Goal: Task Accomplishment & Management: Use online tool/utility

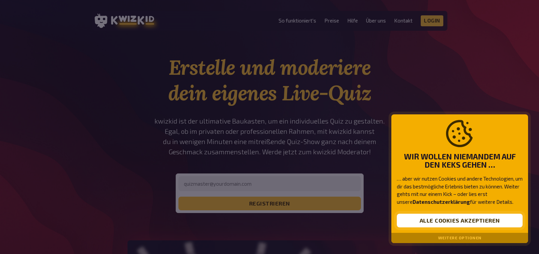
click at [438, 217] on button "Alle Cookies akzeptieren" at bounding box center [460, 221] width 126 height 14
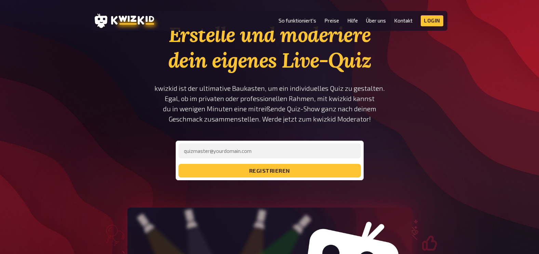
scroll to position [33, 0]
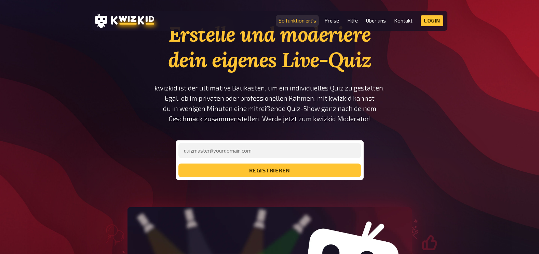
click at [308, 18] on link "So funktioniert's" at bounding box center [297, 21] width 38 height 6
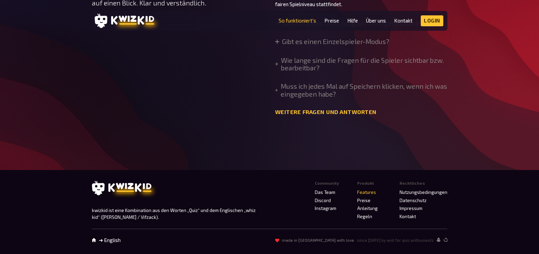
scroll to position [2334, 0]
click at [383, 27] on summary "Braucht jedes Teammitglied ein eigenes Gerät?" at bounding box center [349, 23] width 149 height 8
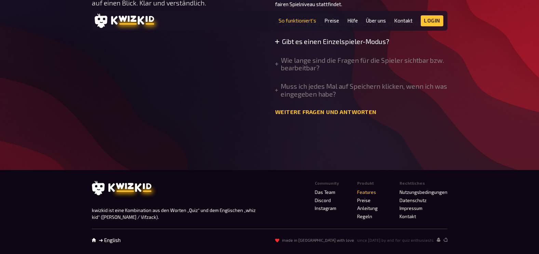
click at [370, 45] on summary "Gibt es einen Einzelspieler-Modus?" at bounding box center [332, 42] width 114 height 8
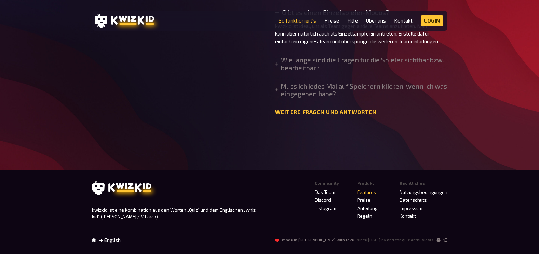
click at [370, 16] on summary "Gibt es einen Einzelspieler-Modus?" at bounding box center [361, 13] width 172 height 8
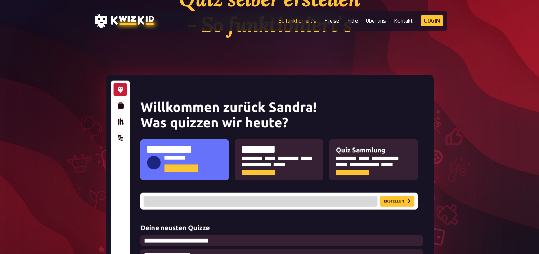
scroll to position [0, 0]
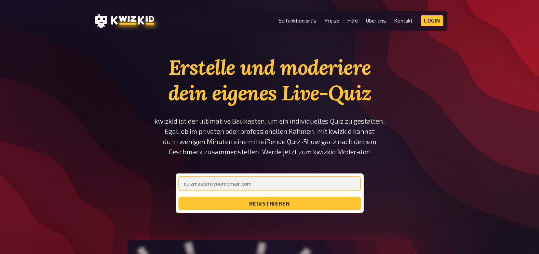
click at [268, 189] on input "email" at bounding box center [269, 183] width 182 height 15
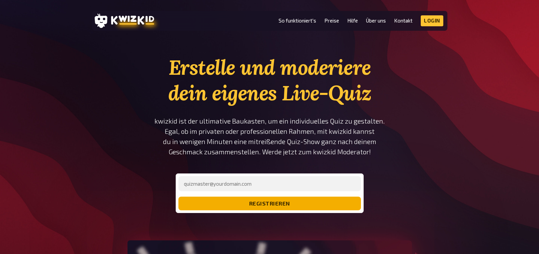
click at [273, 199] on button "registrieren" at bounding box center [269, 204] width 182 height 14
click at [226, 198] on button "registrieren" at bounding box center [269, 204] width 182 height 14
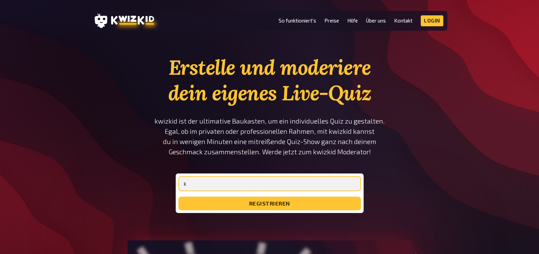
type input "[EMAIL_ADDRESS][DOMAIN_NAME]"
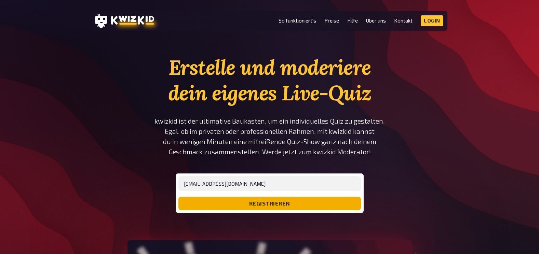
click at [224, 207] on button "registrieren" at bounding box center [269, 204] width 182 height 14
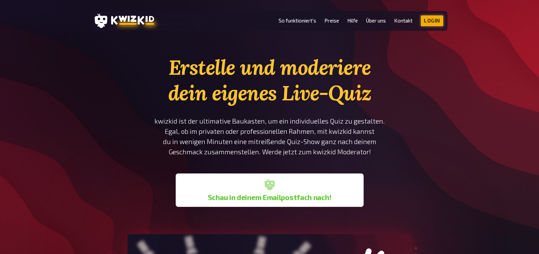
click at [433, 26] on link "Login" at bounding box center [432, 20] width 23 height 11
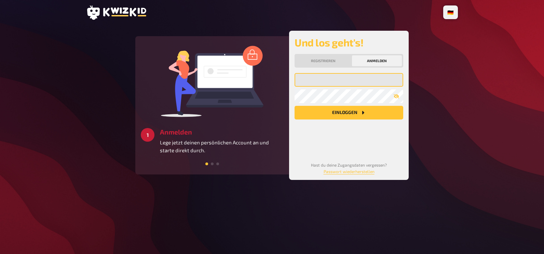
click at [323, 85] on input "email" at bounding box center [349, 80] width 109 height 14
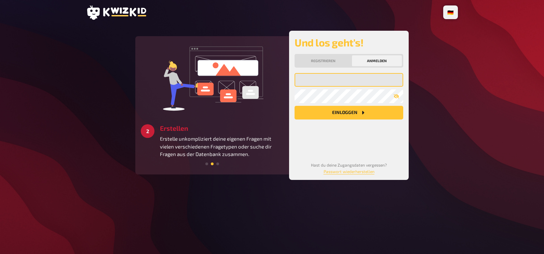
type input "[EMAIL_ADDRESS][DOMAIN_NAME]"
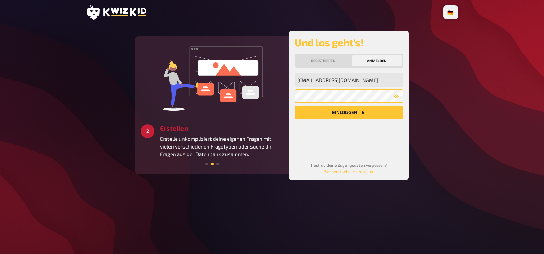
click at [295, 106] on button "Einloggen" at bounding box center [349, 113] width 109 height 14
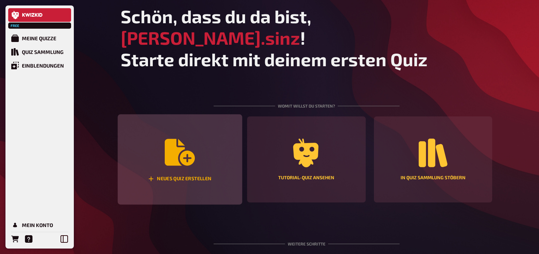
click at [199, 134] on div "Neues Quiz erstellen" at bounding box center [180, 159] width 124 height 91
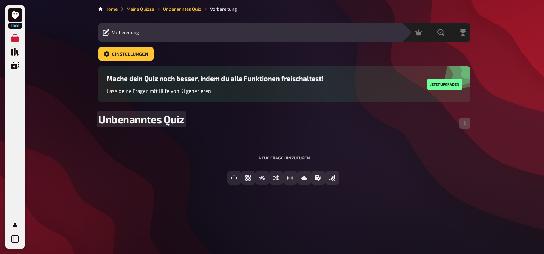
click at [167, 116] on span "Unbenanntes Quiz" at bounding box center [141, 119] width 86 height 12
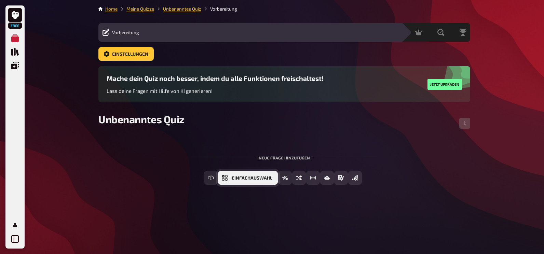
click at [230, 177] on button "Einfachauswahl" at bounding box center [248, 178] width 60 height 14
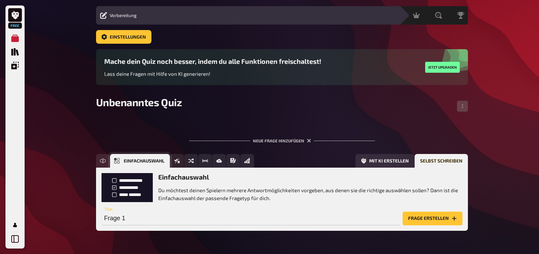
scroll to position [38, 0]
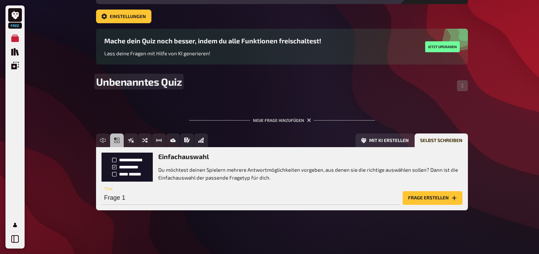
click at [145, 81] on span "Unbenanntes Quiz" at bounding box center [139, 82] width 86 height 12
drag, startPoint x: 180, startPoint y: 81, endPoint x: 83, endPoint y: 81, distance: 96.4
click at [83, 81] on div "Free Meine Quizze Quiz Sammlung Einblendungen Mein Konto Home Meine Quizze Unbe…" at bounding box center [269, 108] width 539 height 292
click at [163, 193] on input "Frage 1" at bounding box center [250, 198] width 298 height 14
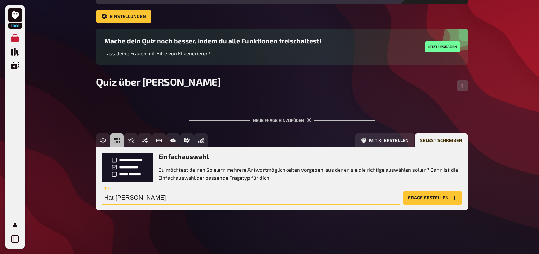
type input "Hat [PERSON_NAME]"
click at [416, 197] on button "Frage erstellen" at bounding box center [433, 198] width 60 height 14
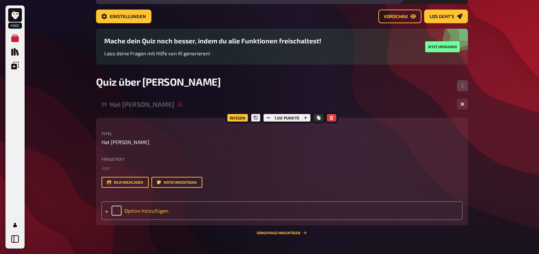
click at [137, 215] on div "Option hinzufügen" at bounding box center [281, 211] width 361 height 18
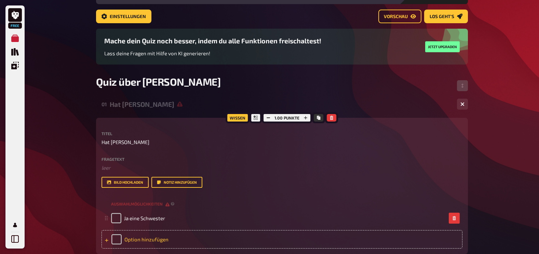
click at [123, 237] on div "Option hinzufügen" at bounding box center [281, 239] width 361 height 18
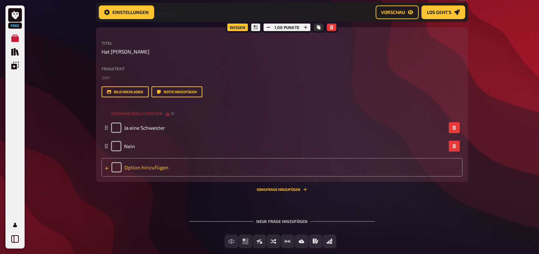
scroll to position [134, 0]
click at [135, 165] on div "Option hinzufügen" at bounding box center [281, 167] width 361 height 18
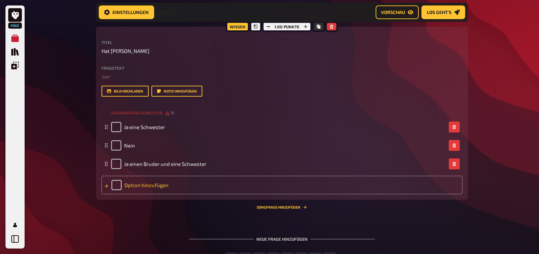
click at [128, 188] on div "Option hinzufügen" at bounding box center [281, 185] width 361 height 18
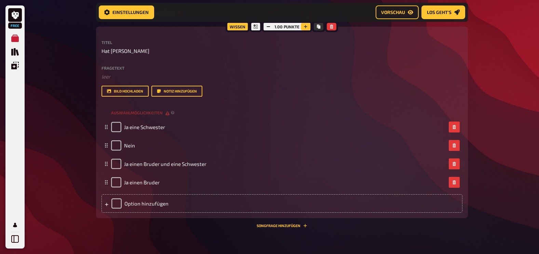
click at [305, 27] on icon "button" at bounding box center [305, 26] width 3 height 3
click at [305, 27] on icon "button" at bounding box center [306, 27] width 4 height 4
click at [305, 27] on icon "button" at bounding box center [305, 26] width 3 height 3
click at [305, 27] on icon "button" at bounding box center [306, 27] width 4 height 4
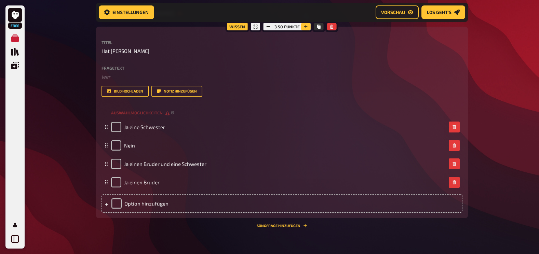
click at [305, 27] on icon "button" at bounding box center [305, 26] width 3 height 3
click at [305, 27] on icon "button" at bounding box center [306, 27] width 4 height 4
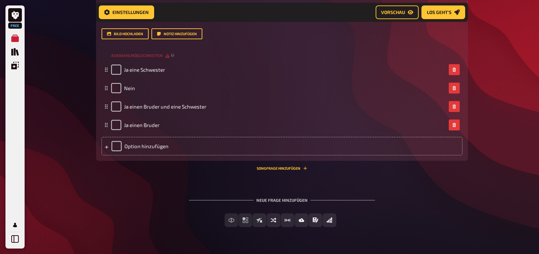
scroll to position [208, 0]
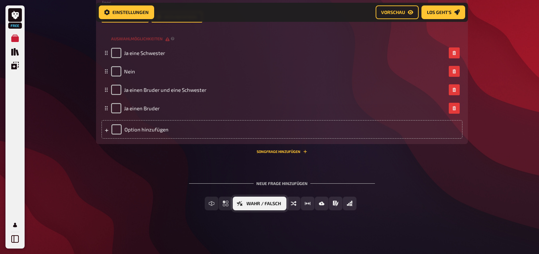
click at [242, 205] on icon "Wahr / Falsch" at bounding box center [239, 203] width 5 height 5
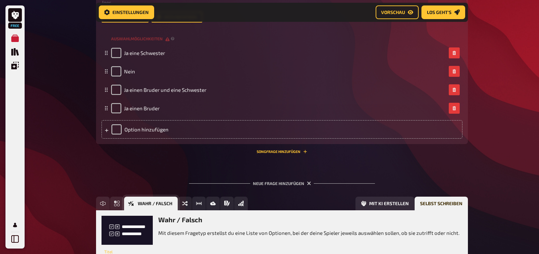
scroll to position [272, 0]
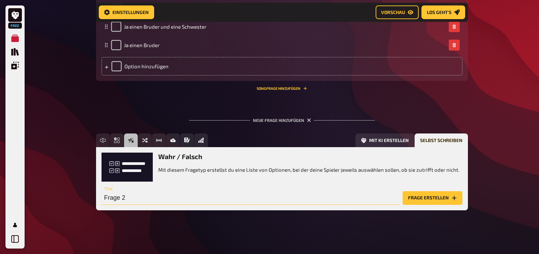
click at [126, 198] on input "Frage 2" at bounding box center [250, 198] width 298 height 14
type input "[PERSON_NAME] hat keine Kinder"
click at [442, 200] on button "Frage erstellen" at bounding box center [433, 198] width 60 height 14
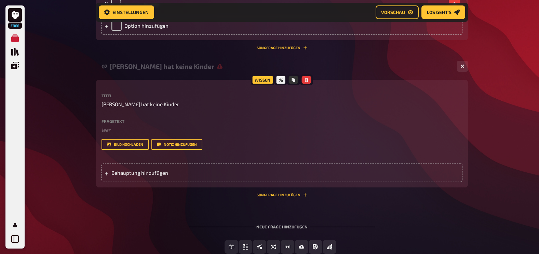
scroll to position [313, 0]
click at [148, 175] on span "Behauptung hinzufügen" at bounding box center [164, 172] width 106 height 6
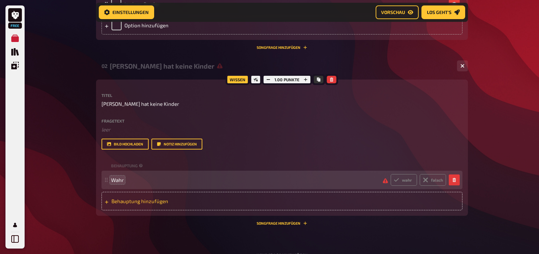
click at [123, 198] on div "Behauptung hinzufügen" at bounding box center [281, 201] width 361 height 18
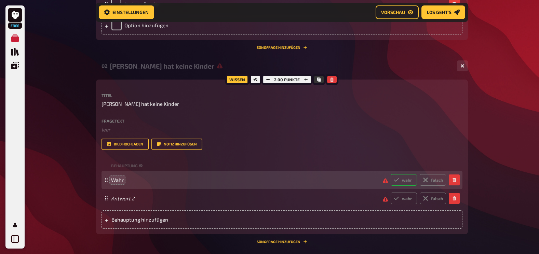
click at [400, 180] on label "wahr" at bounding box center [404, 180] width 26 height 12
click at [391, 174] on input "wahr" at bounding box center [390, 174] width 0 height 0
radio input "true"
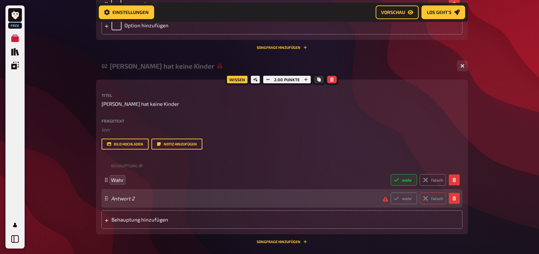
click at [428, 199] on label "falsch" at bounding box center [433, 199] width 26 height 12
click at [391, 193] on input "falsch" at bounding box center [390, 192] width 0 height 0
radio input "true"
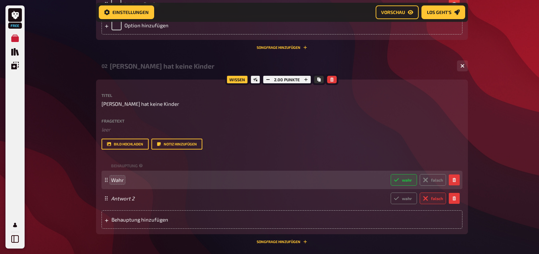
click at [407, 181] on label "wahr" at bounding box center [404, 180] width 26 height 12
click at [391, 174] on input "wahr" at bounding box center [390, 174] width 0 height 0
click at [456, 179] on button "button" at bounding box center [454, 180] width 11 height 11
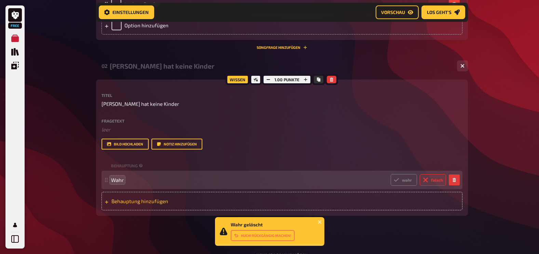
click at [136, 204] on span "Behauptung hinzufügen" at bounding box center [164, 201] width 106 height 6
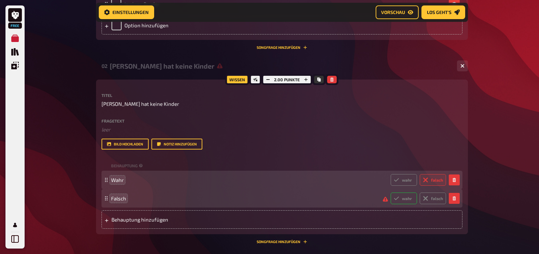
click at [403, 198] on label "wahr" at bounding box center [404, 199] width 26 height 12
click at [391, 193] on input "wahr" at bounding box center [390, 192] width 0 height 0
radio input "true"
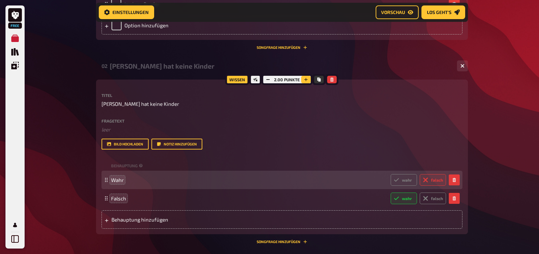
click at [305, 81] on icon "button" at bounding box center [305, 79] width 3 height 3
click at [266, 79] on button "button" at bounding box center [268, 80] width 10 height 8
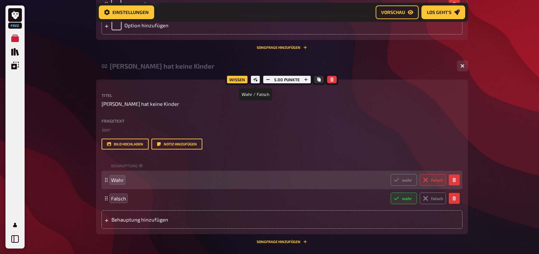
click at [257, 80] on icon at bounding box center [255, 80] width 4 height 4
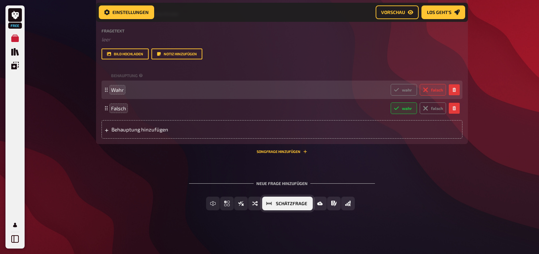
click at [286, 204] on span "Schätzfrage" at bounding box center [291, 204] width 31 height 5
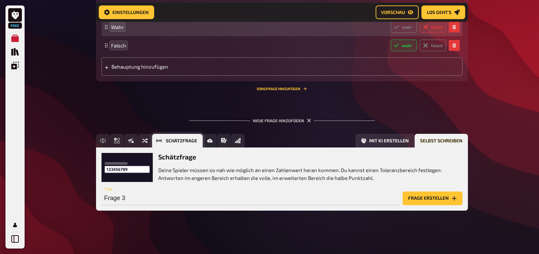
scroll to position [466, 0]
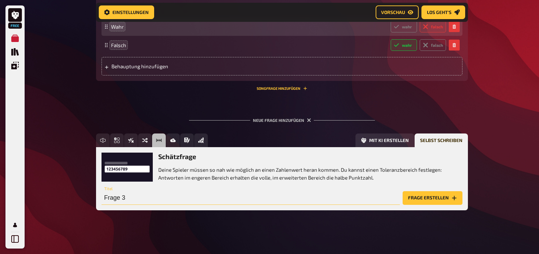
click at [176, 197] on input "Frage 3" at bounding box center [250, 198] width 298 height 14
type input "Wie groß ist [PERSON_NAME]?"
click at [419, 199] on button "Frage erstellen" at bounding box center [433, 198] width 60 height 14
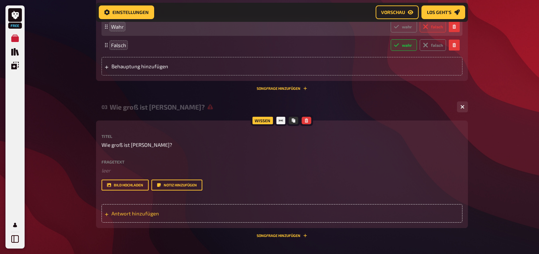
click at [140, 214] on span "Antwort hinzufügen" at bounding box center [164, 213] width 106 height 6
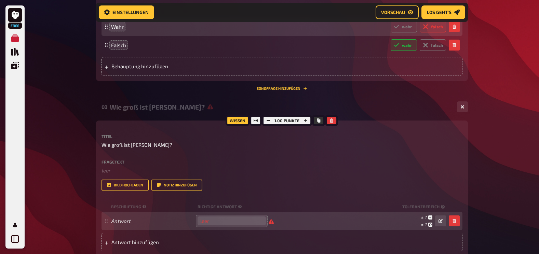
click at [246, 225] on input "number" at bounding box center [232, 221] width 68 height 9
type input "1"
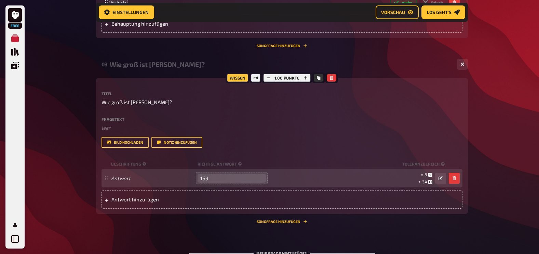
scroll to position [509, 0]
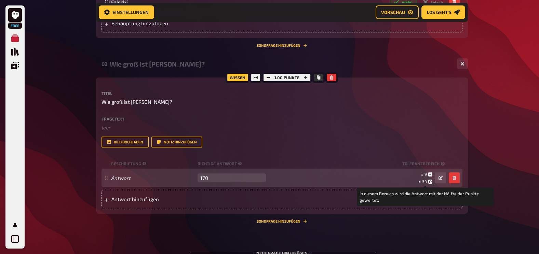
type input "170"
click at [430, 182] on icon at bounding box center [430, 182] width 4 height 4
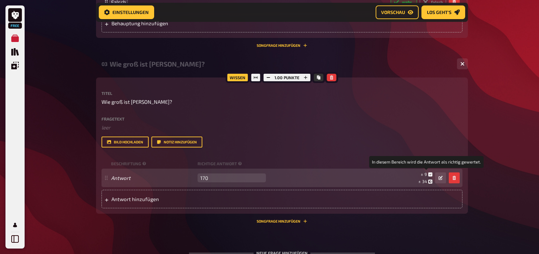
click at [431, 174] on icon at bounding box center [430, 175] width 4 height 4
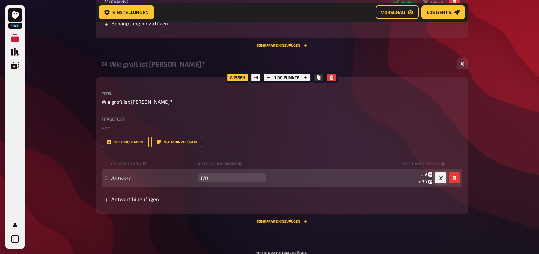
click at [441, 178] on icon "button" at bounding box center [440, 178] width 4 height 4
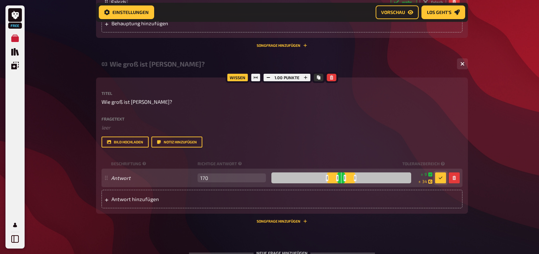
click at [349, 178] on div at bounding box center [341, 178] width 140 height 11
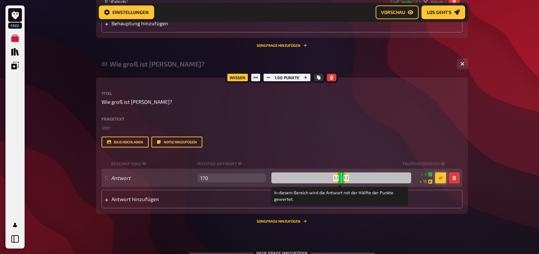
drag, startPoint x: 353, startPoint y: 178, endPoint x: 346, endPoint y: 178, distance: 7.2
click at [346, 178] on div at bounding box center [347, 178] width 2 height 6
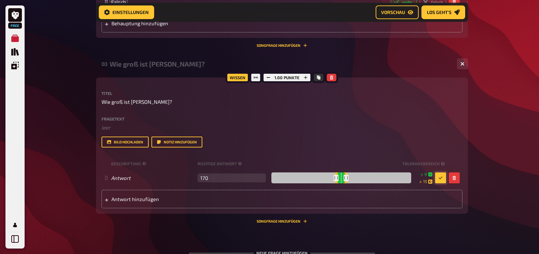
click at [440, 178] on icon "button" at bounding box center [440, 178] width 4 height 3
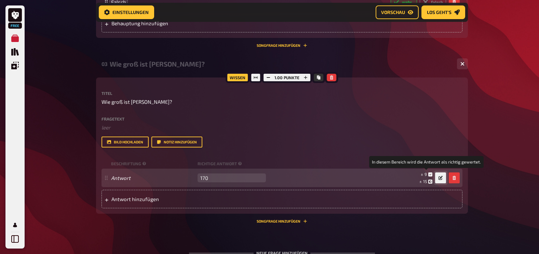
click at [431, 174] on icon at bounding box center [430, 175] width 4 height 4
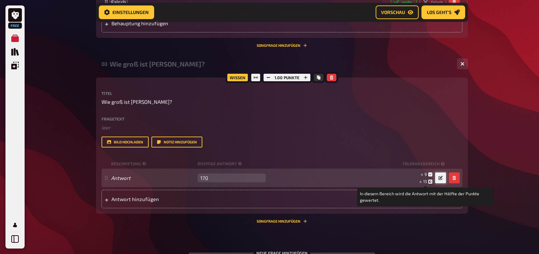
click at [427, 182] on small "± 15" at bounding box center [425, 182] width 13 height 6
click at [424, 182] on span "15" at bounding box center [425, 181] width 4 height 5
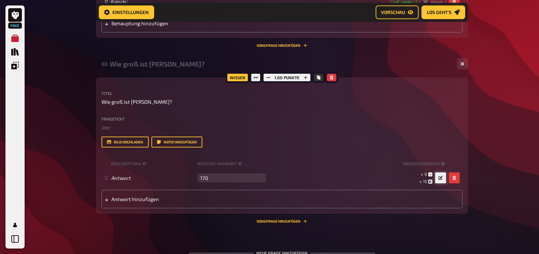
click at [444, 174] on button "button" at bounding box center [440, 178] width 11 height 11
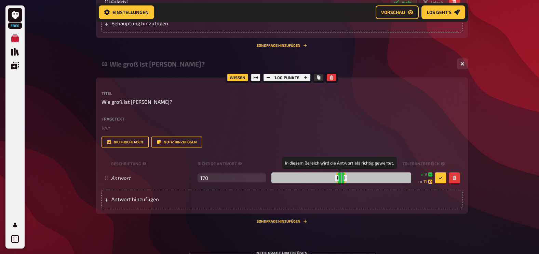
click at [344, 179] on div at bounding box center [341, 178] width 140 height 11
click at [351, 203] on div "Antwort hinzufügen" at bounding box center [281, 199] width 361 height 18
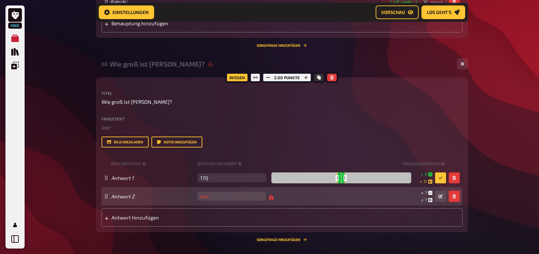
click at [456, 194] on button "button" at bounding box center [454, 196] width 11 height 11
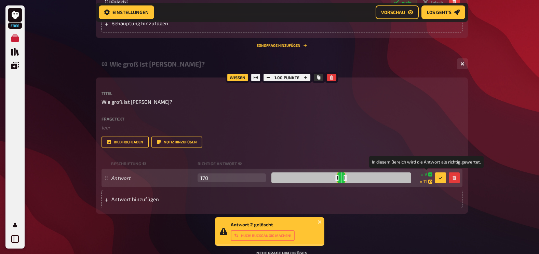
click at [430, 176] on icon at bounding box center [430, 175] width 4 height 4
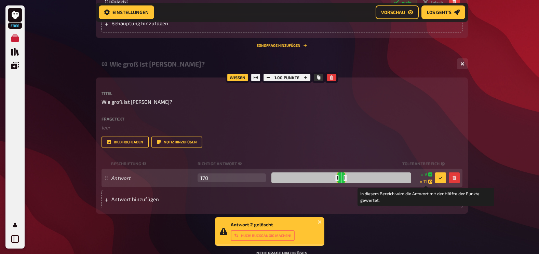
click at [430, 183] on icon at bounding box center [430, 182] width 4 height 4
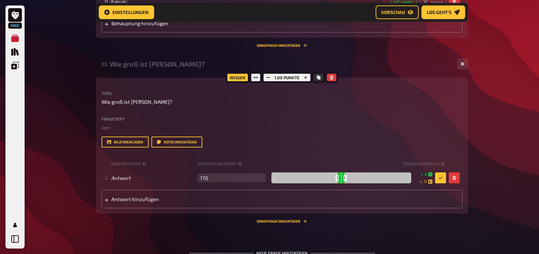
click at [394, 140] on div "Bild hochladen Notiz hinzufügen" at bounding box center [281, 142] width 361 height 11
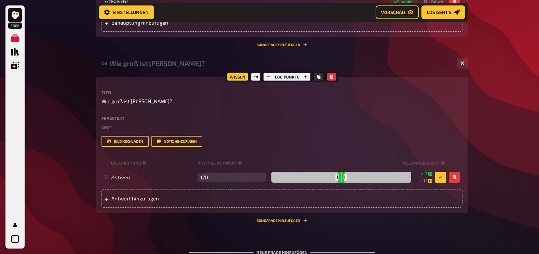
scroll to position [510, 0]
click at [306, 76] on icon "button" at bounding box center [305, 76] width 4 height 4
click at [306, 76] on icon "button" at bounding box center [306, 76] width 4 height 4
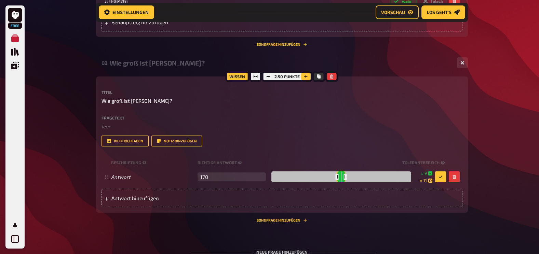
click at [306, 76] on icon "button" at bounding box center [306, 76] width 4 height 4
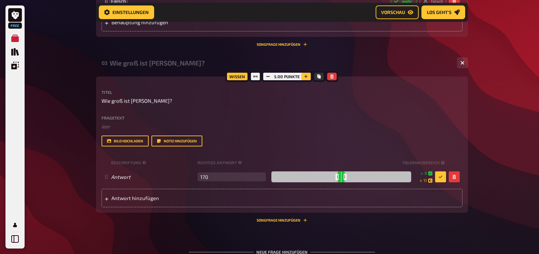
click at [306, 76] on icon "button" at bounding box center [306, 76] width 4 height 4
click at [306, 76] on icon "button" at bounding box center [305, 76] width 4 height 4
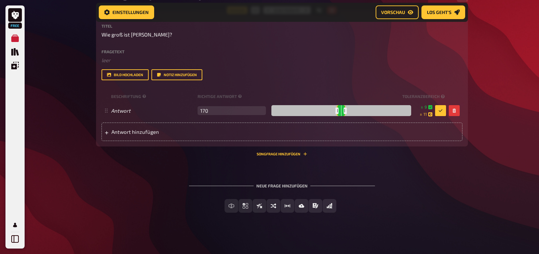
scroll to position [579, 0]
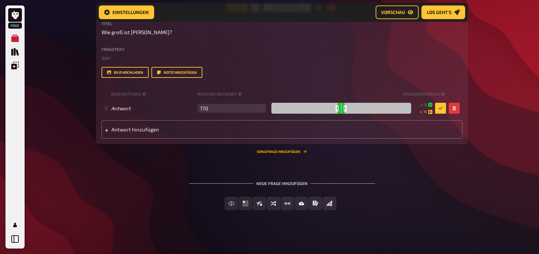
click at [283, 152] on button "Songfrage hinzufügen" at bounding box center [282, 152] width 51 height 4
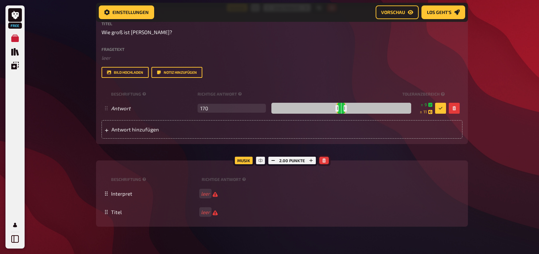
click at [325, 161] on icon "button" at bounding box center [324, 161] width 3 height 4
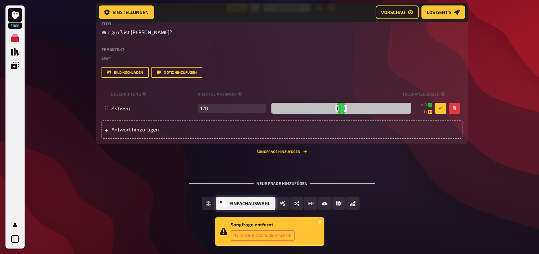
click at [224, 208] on button "Einfachauswahl" at bounding box center [246, 204] width 60 height 14
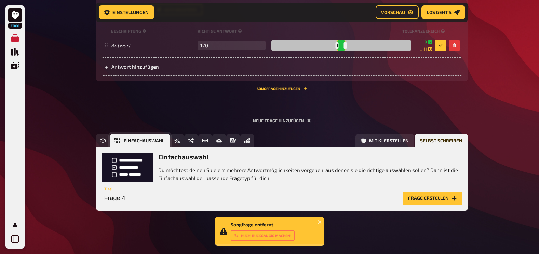
scroll to position [642, 0]
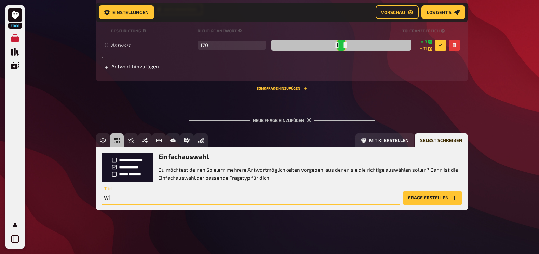
type input "w"
type input "Wie lange ist [PERSON_NAME] verheiratet?"
click at [406, 195] on button "Frage erstellen" at bounding box center [433, 198] width 60 height 14
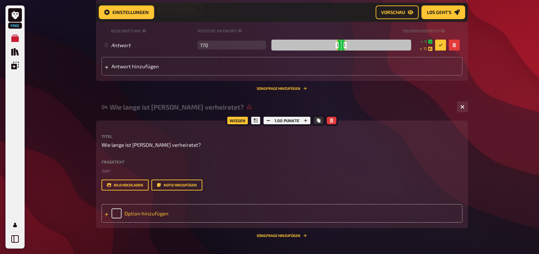
click at [130, 210] on div "Option hinzufügen" at bounding box center [281, 213] width 361 height 18
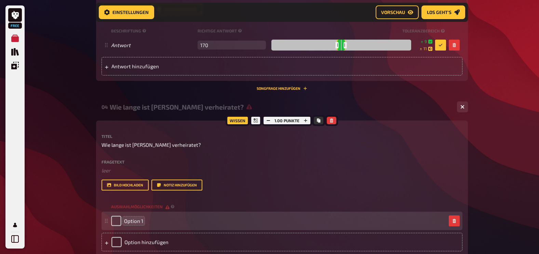
click at [139, 223] on span "Option 1" at bounding box center [133, 221] width 19 height 6
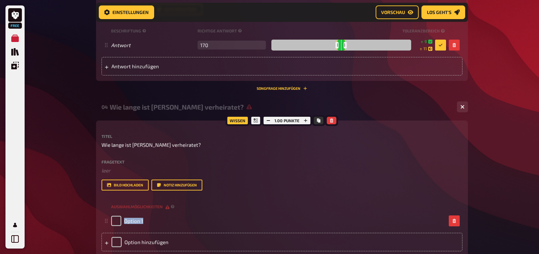
drag, startPoint x: 142, startPoint y: 223, endPoint x: 89, endPoint y: 217, distance: 53.7
click at [133, 244] on div "Option hinzufügen" at bounding box center [281, 242] width 361 height 18
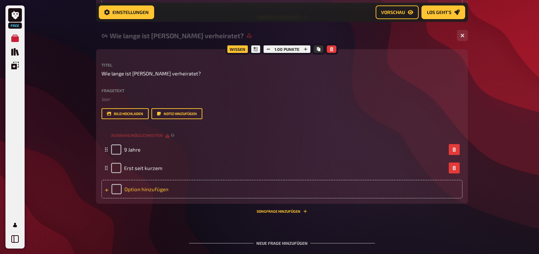
scroll to position [714, 0]
click at [141, 189] on div "Option hinzufügen" at bounding box center [281, 189] width 361 height 18
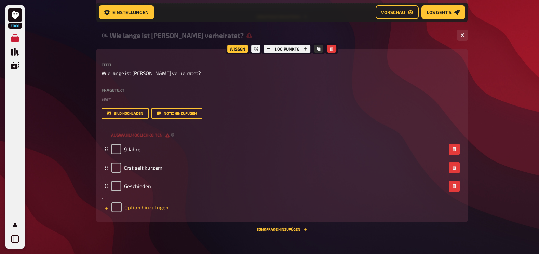
click at [143, 203] on div "Option hinzufügen" at bounding box center [281, 207] width 361 height 18
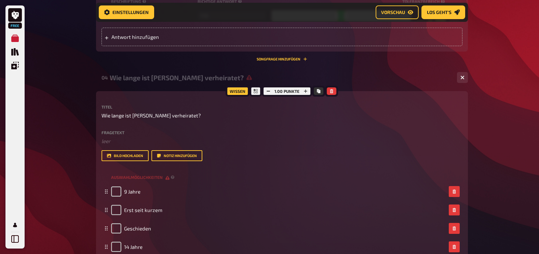
scroll to position [671, 0]
click at [307, 93] on icon "button" at bounding box center [305, 92] width 4 height 4
click at [307, 93] on icon "button" at bounding box center [306, 92] width 4 height 4
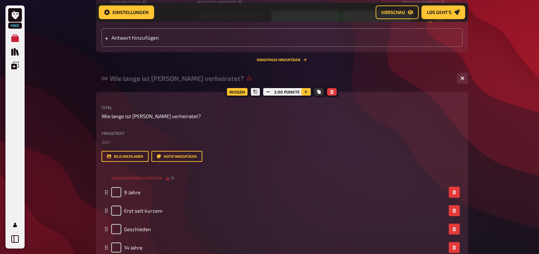
click at [307, 93] on icon "button" at bounding box center [306, 92] width 4 height 4
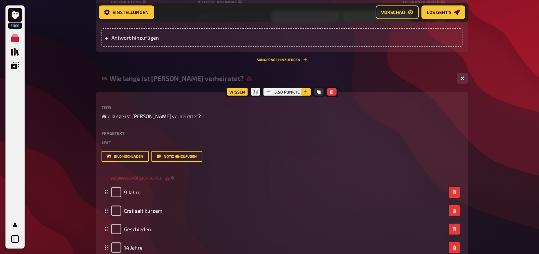
click at [307, 93] on icon "button" at bounding box center [306, 92] width 4 height 4
click at [307, 93] on icon "button" at bounding box center [305, 92] width 4 height 4
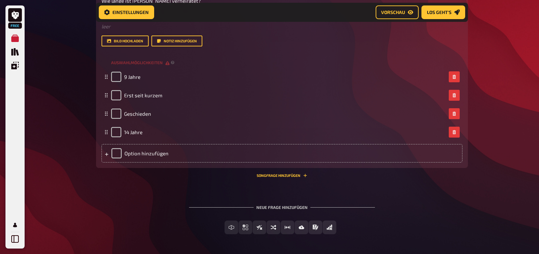
scroll to position [810, 0]
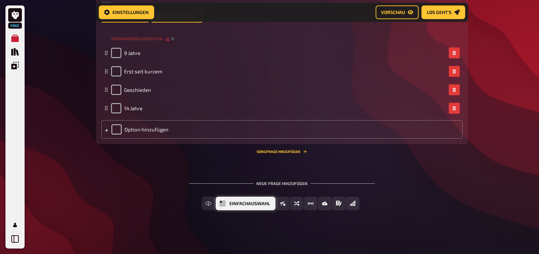
click at [229, 203] on button "Einfachauswahl" at bounding box center [246, 204] width 60 height 14
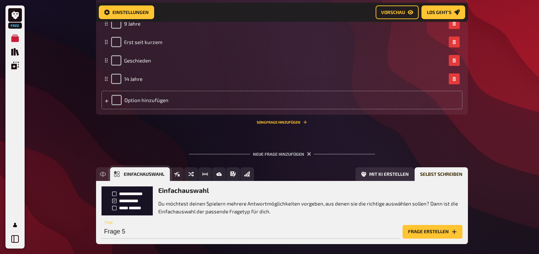
scroll to position [873, 0]
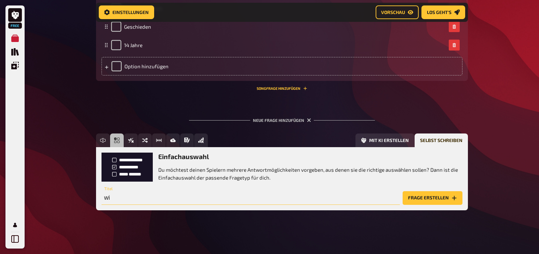
type input "w"
type input "Wie wird [PERSON_NAME] noch genannt?"
click at [436, 193] on button "Frage erstellen" at bounding box center [433, 198] width 60 height 14
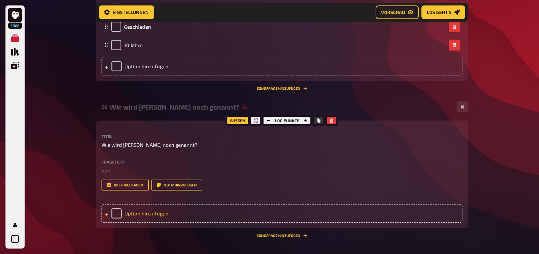
click at [158, 219] on div "Option hinzufügen" at bounding box center [281, 213] width 361 height 18
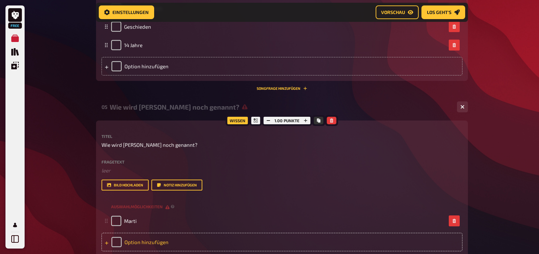
click at [146, 243] on div "Option hinzufügen" at bounding box center [281, 242] width 361 height 18
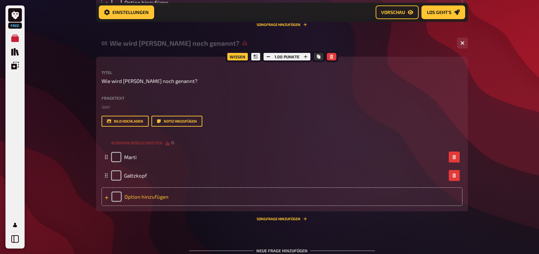
scroll to position [938, 0]
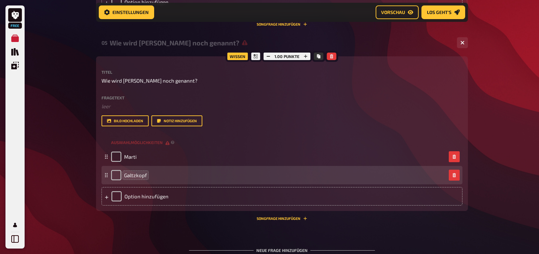
click at [135, 177] on span "Galtzkopf" at bounding box center [135, 175] width 23 height 6
click at [130, 176] on span "Galtzkopf" at bounding box center [135, 175] width 23 height 6
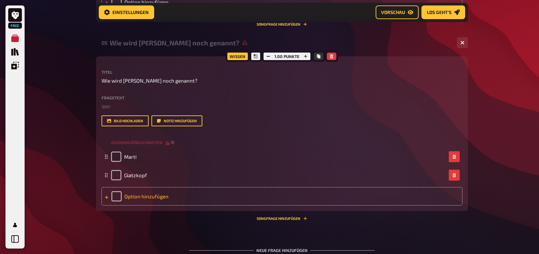
click at [139, 191] on div "Option hinzufügen" at bounding box center [281, 196] width 361 height 18
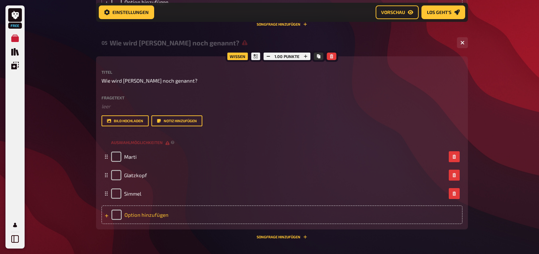
click at [140, 216] on div "Option hinzufügen" at bounding box center [281, 215] width 361 height 18
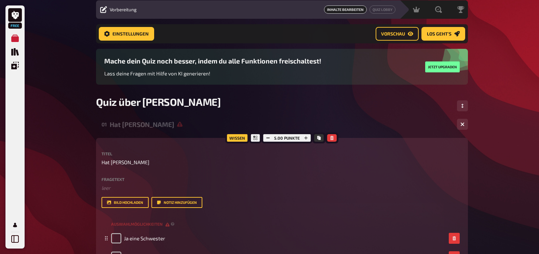
scroll to position [0, 0]
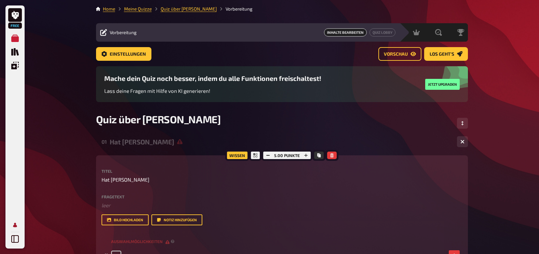
click at [13, 221] on link "Mein Konto" at bounding box center [15, 225] width 14 height 14
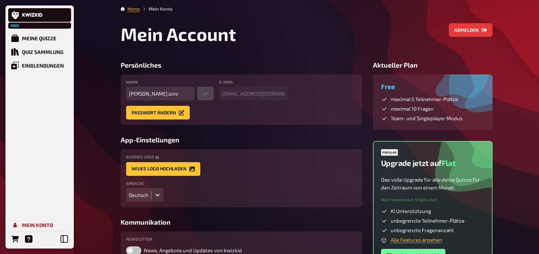
click at [47, 223] on div "Mein Konto" at bounding box center [37, 225] width 31 height 6
click at [474, 33] on button "Abmelden" at bounding box center [471, 30] width 44 height 14
